Goal: Transaction & Acquisition: Purchase product/service

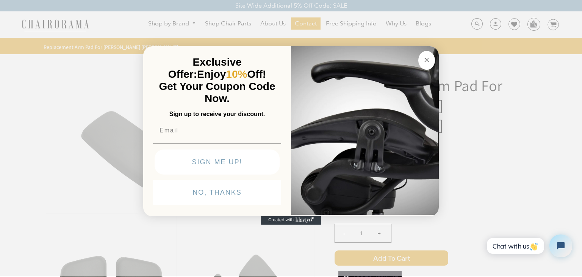
click at [427, 62] on circle "Close dialog" at bounding box center [427, 60] width 9 height 9
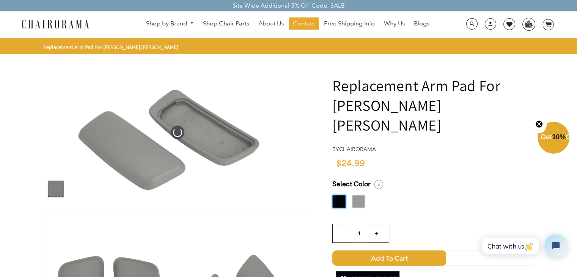
click at [356, 194] on label at bounding box center [358, 201] width 14 height 14
click at [0, 0] on input "radio" at bounding box center [0, 0] width 0 height 0
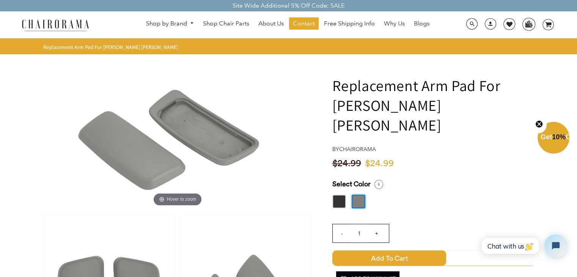
click at [377, 224] on input "+" at bounding box center [376, 233] width 18 height 18
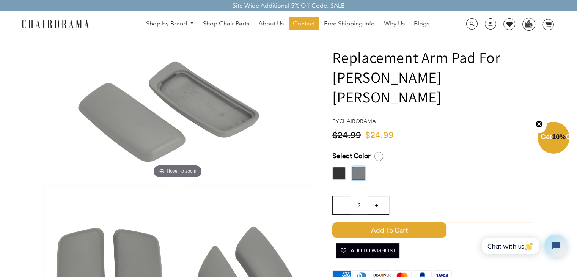
scroll to position [35, 0]
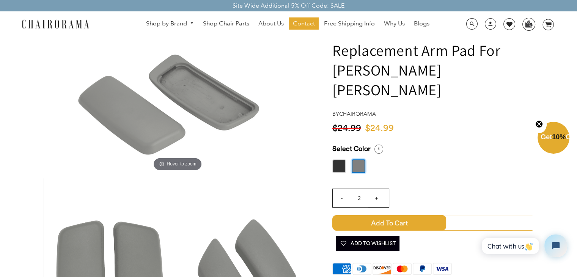
click at [377, 189] on input "+" at bounding box center [376, 198] width 18 height 18
type input "3"
click at [398, 215] on span "Add to Cart" at bounding box center [389, 222] width 114 height 15
click at [548, 21] on icon "image/svg+xml Layer 1" at bounding box center [547, 25] width 11 height 12
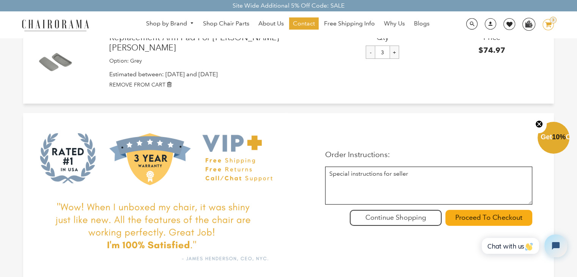
scroll to position [82, 0]
click at [484, 210] on input "Proceed To Checkout" at bounding box center [488, 218] width 87 height 16
